Goal: Find specific page/section: Find specific page/section

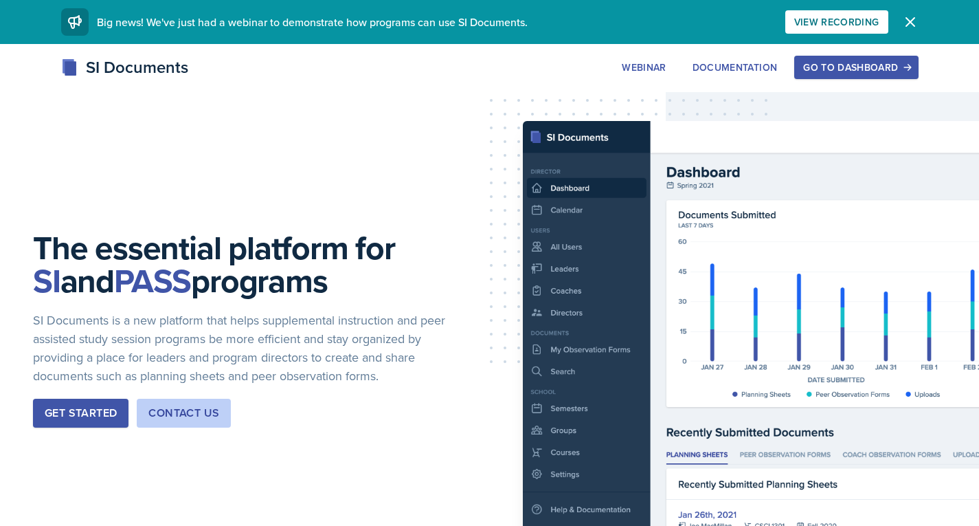
click at [102, 407] on div "Get Started" at bounding box center [81, 413] width 72 height 16
click at [857, 73] on div "Go to Dashboard" at bounding box center [856, 67] width 106 height 11
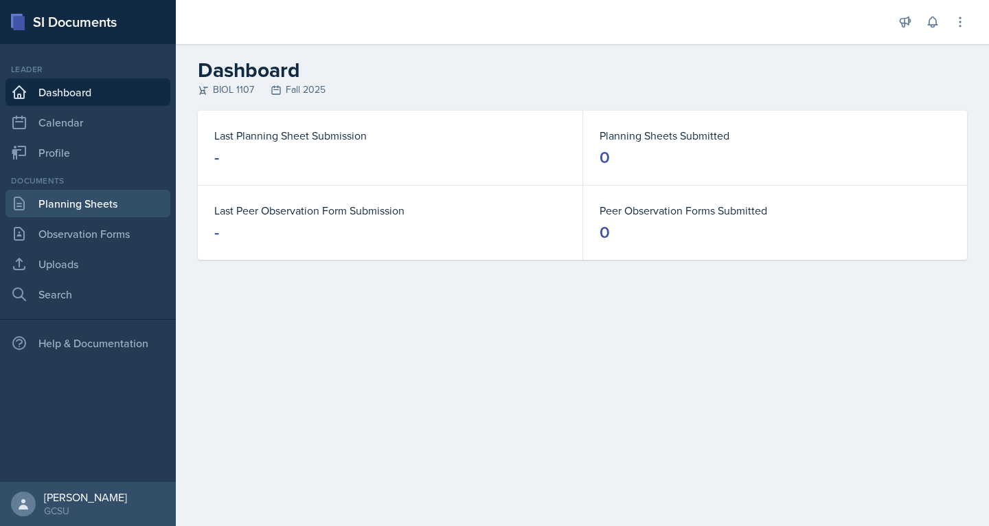
click at [47, 204] on link "Planning Sheets" at bounding box center [87, 203] width 165 height 27
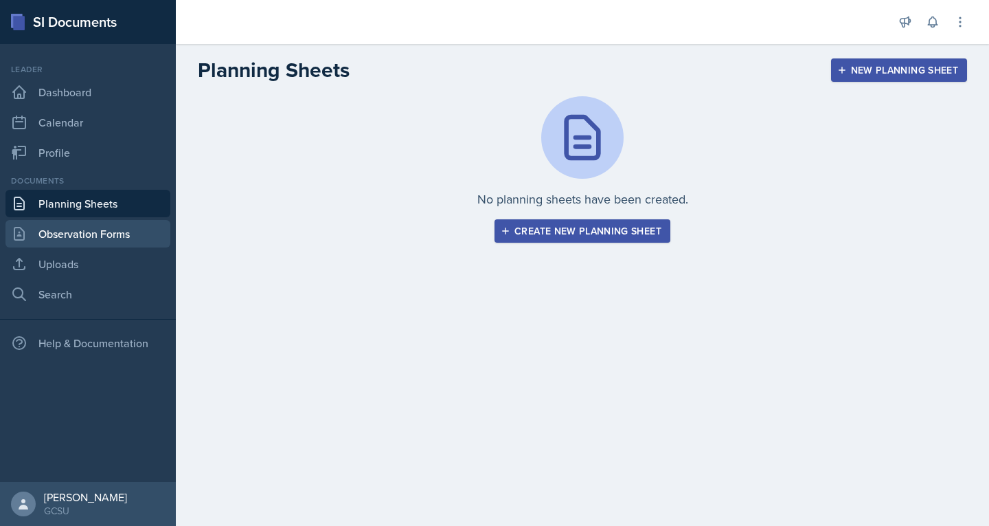
click at [66, 232] on link "Observation Forms" at bounding box center [87, 233] width 165 height 27
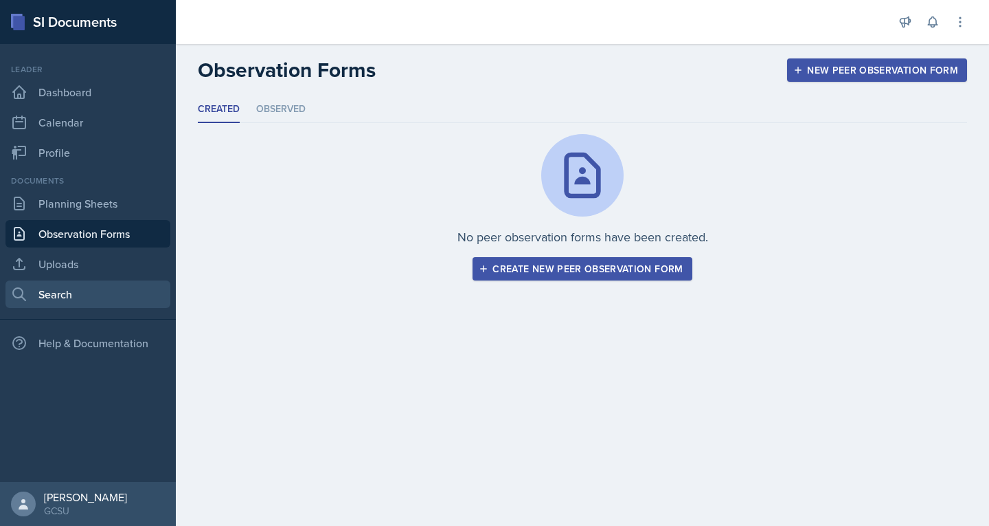
click at [49, 301] on link "Search" at bounding box center [87, 293] width 165 height 27
select select "all"
select select "1"
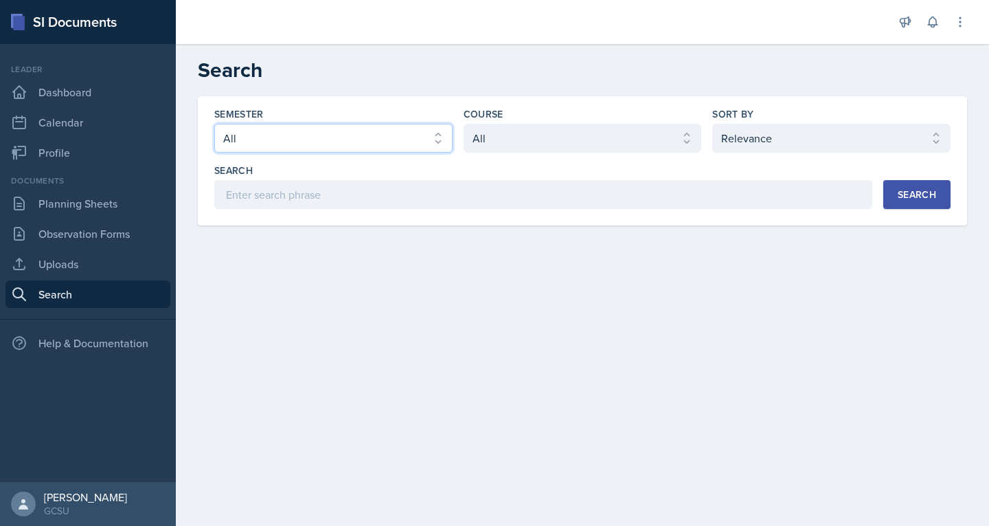
click at [335, 143] on select "Select semester All Fall 2025 Spring 2025 Fall 2024 Spring 2024 Fall 2023 Sprin…" at bounding box center [333, 138] width 238 height 29
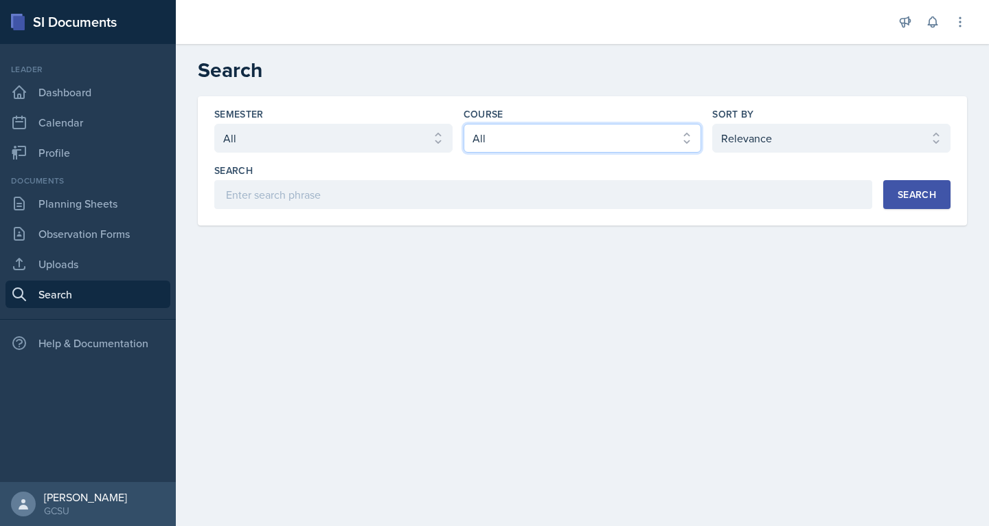
click at [548, 133] on select "Select course All ACCT 3101 ACCT 3102 ASTR 1000 BIOL 1100 BIOL 1107 BIOL 1108 B…" at bounding box center [583, 138] width 238 height 29
select select "6d02d006-d2ce-4ab3-bc11-53b48f3c94ca"
click at [464, 124] on select "Select course All ACCT 3101 ACCT 3102 ASTR 1000 BIOL 1100 BIOL 1107 BIOL 1108 B…" at bounding box center [583, 138] width 238 height 29
click at [926, 194] on div "Search" at bounding box center [917, 194] width 38 height 11
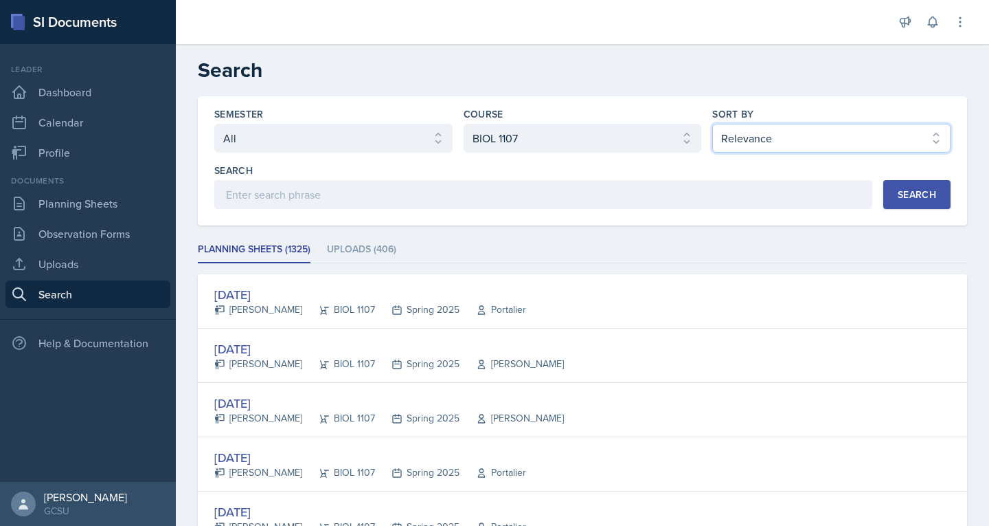
click at [752, 141] on select "Select sort by Relevance Document Date (Asc) Document Date (Desc)" at bounding box center [832, 138] width 238 height 29
